Goal: Check status: Check status

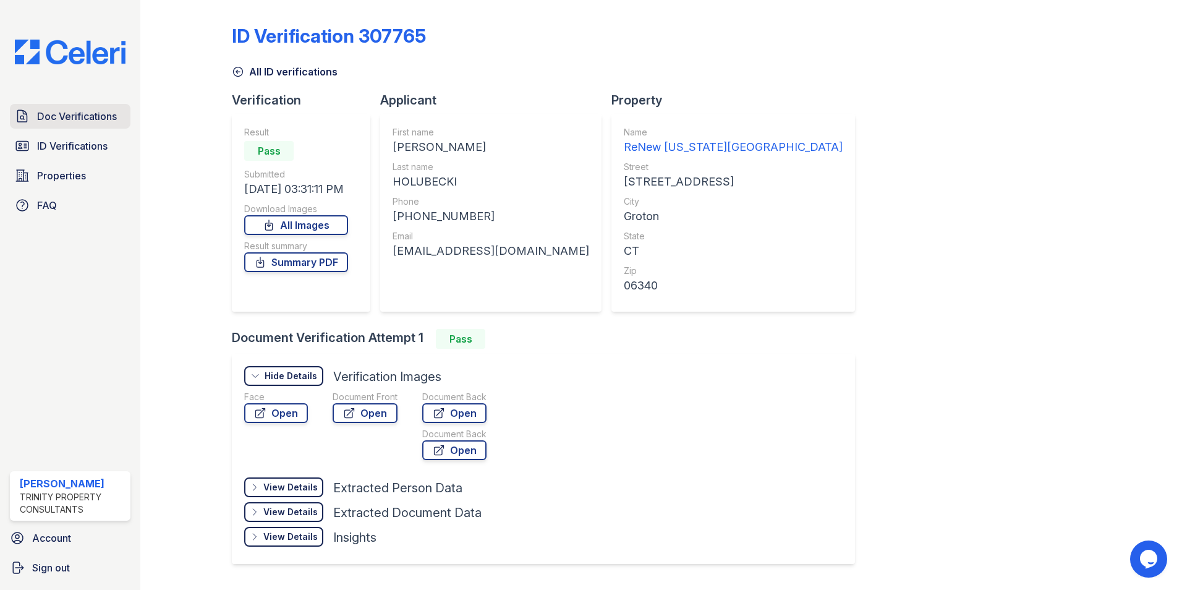
click at [81, 111] on span "Doc Verifications" at bounding box center [77, 116] width 80 height 15
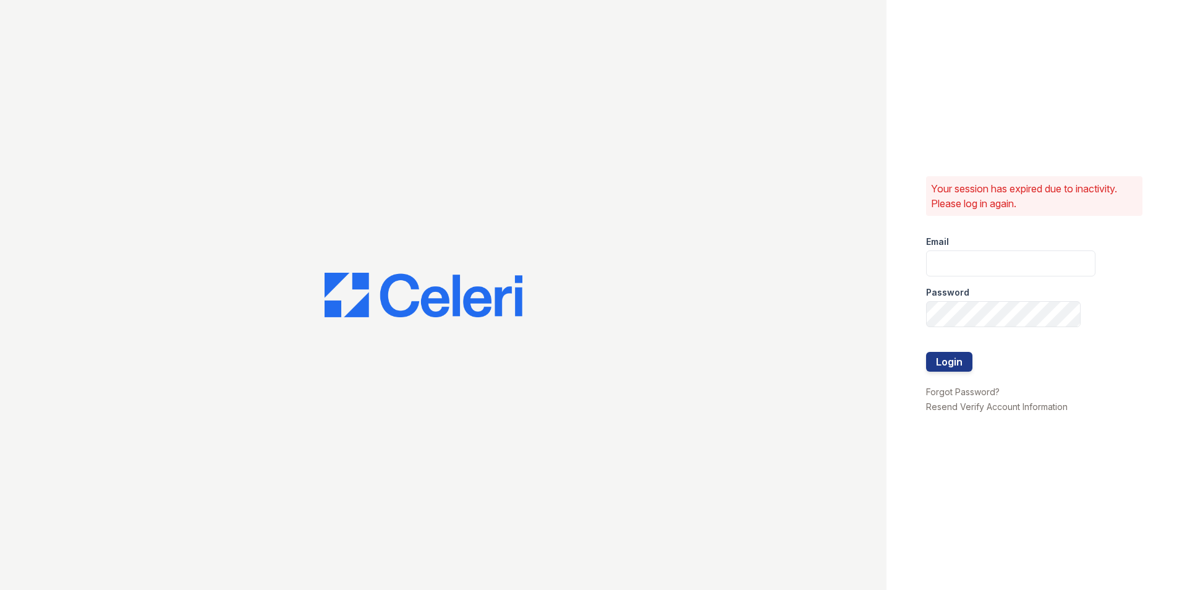
type input "dandrews@trinity-pm.com"
click at [944, 359] on button "Login" at bounding box center [949, 362] width 46 height 20
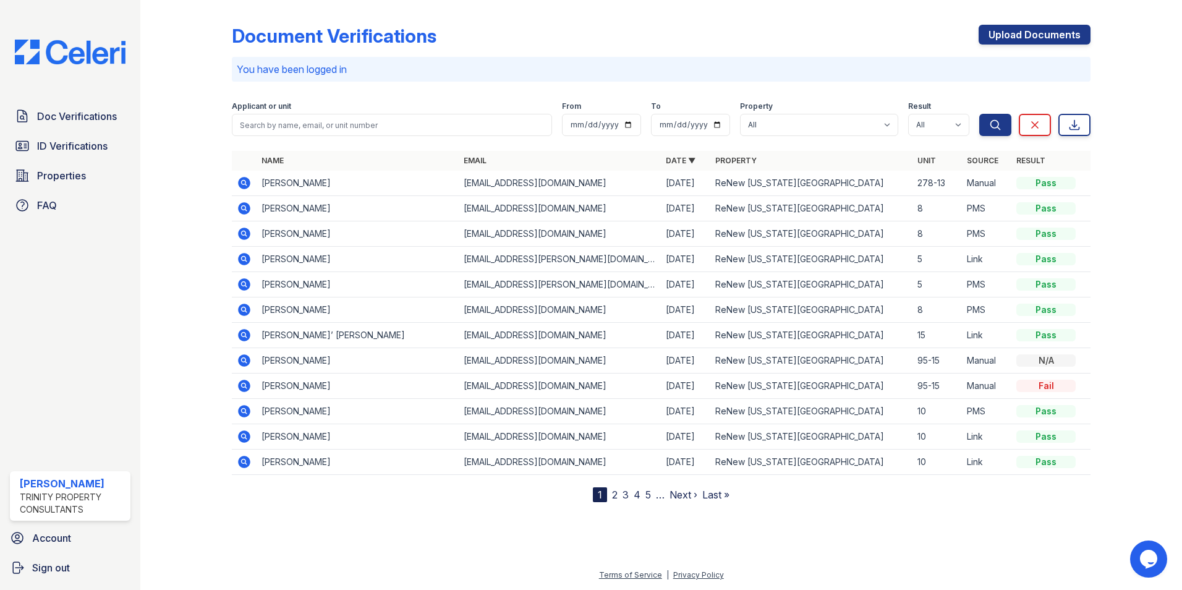
click at [243, 260] on icon at bounding box center [244, 259] width 15 height 15
click at [873, 80] on div "You have been logged in" at bounding box center [661, 69] width 858 height 25
